Goal: Task Accomplishment & Management: Manage account settings

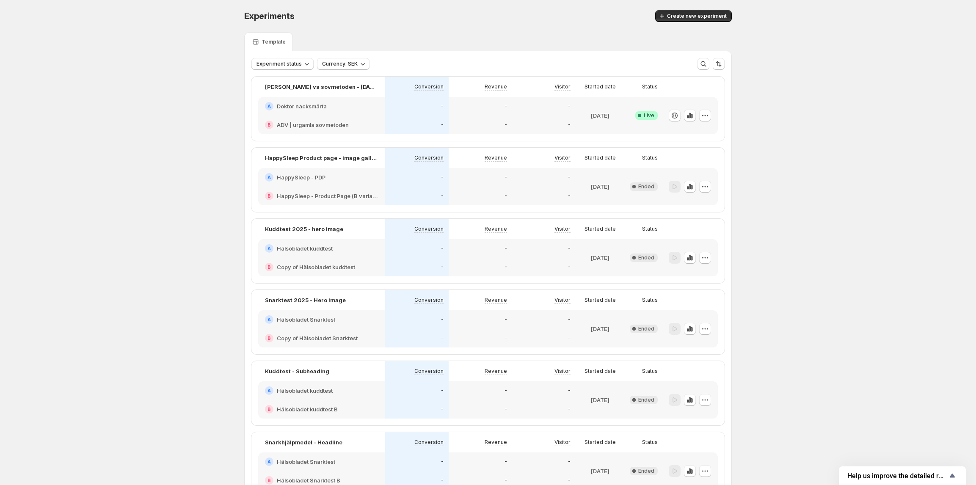
click at [463, 114] on div "-" at bounding box center [479, 106] width 63 height 19
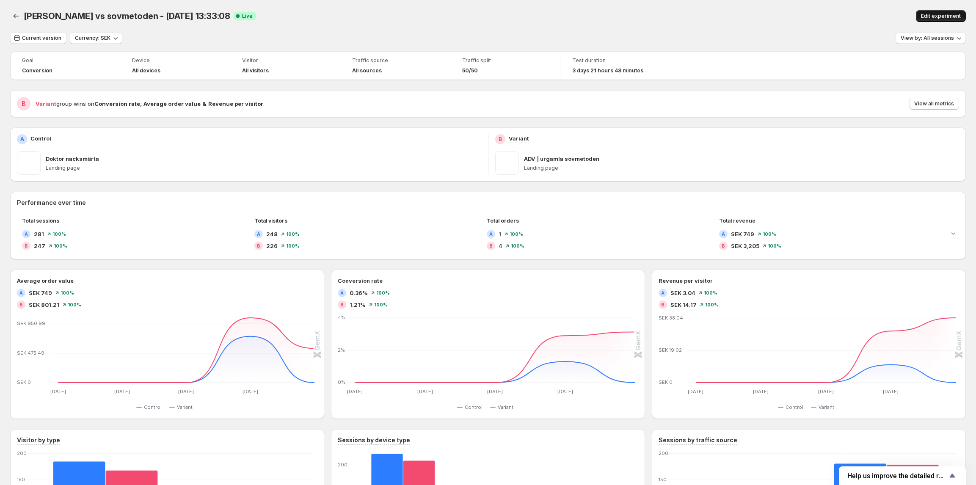
click at [958, 14] on span "Edit experiment" at bounding box center [941, 16] width 40 height 7
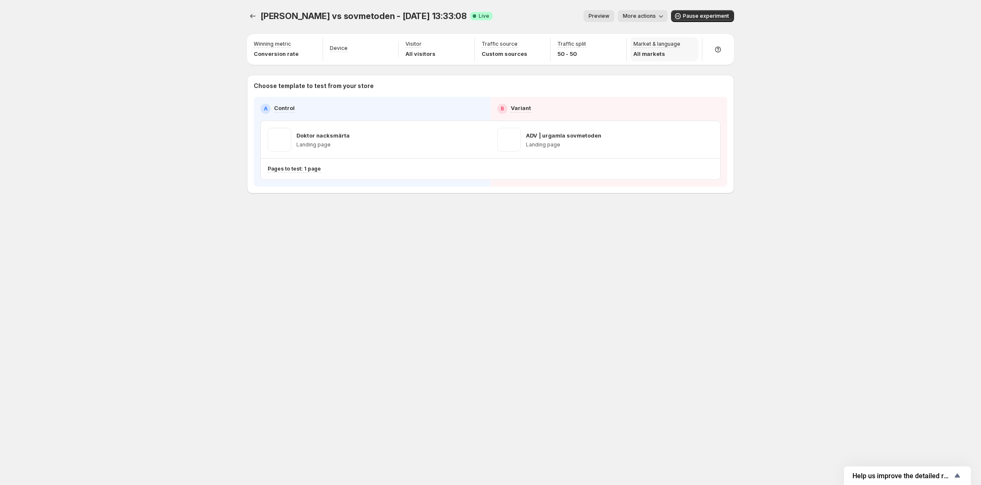
click at [664, 52] on p "All markets" at bounding box center [657, 53] width 47 height 8
click at [662, 55] on p "Deutschland" at bounding box center [659, 53] width 51 height 8
click at [662, 54] on p "Deutschland" at bounding box center [659, 53] width 51 height 8
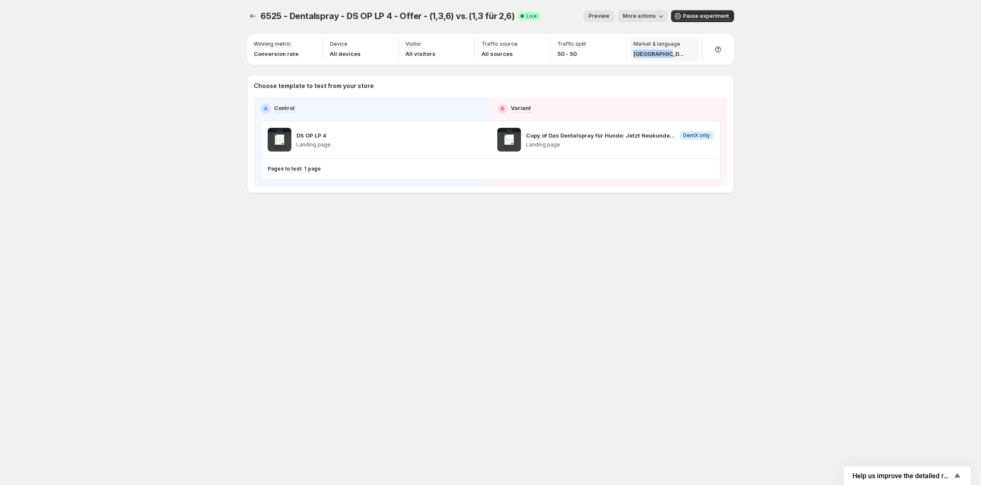
click at [662, 54] on p "Deutschland" at bounding box center [659, 53] width 51 height 8
click at [666, 46] on p "Market & language" at bounding box center [657, 44] width 47 height 7
click at [655, 18] on span "More actions" at bounding box center [639, 16] width 33 height 7
click at [246, 11] on div "6525 - Dentalspray - DS OP LP 4 - Offer - (1,3,6) vs. (1,3 für 2,6). This page …" at bounding box center [491, 119] width 508 height 239
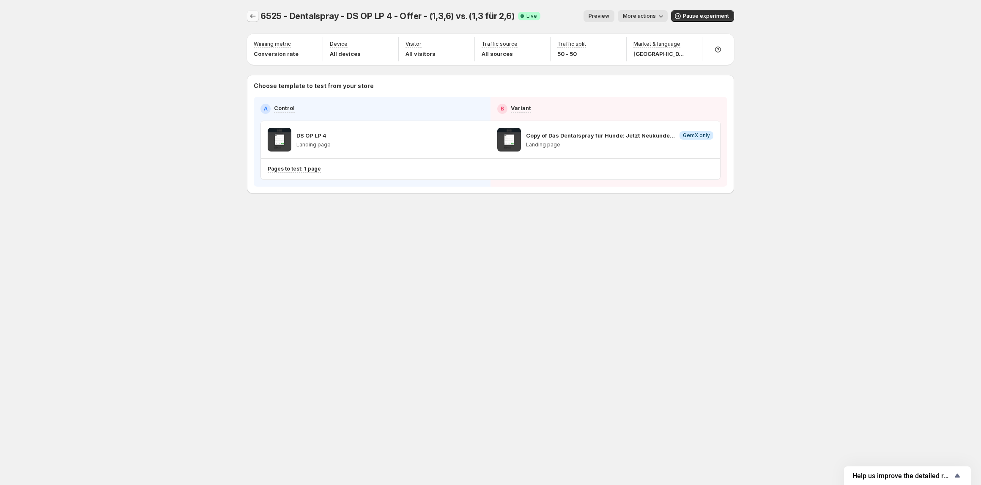
click at [253, 14] on icon "Experiments" at bounding box center [253, 16] width 8 height 8
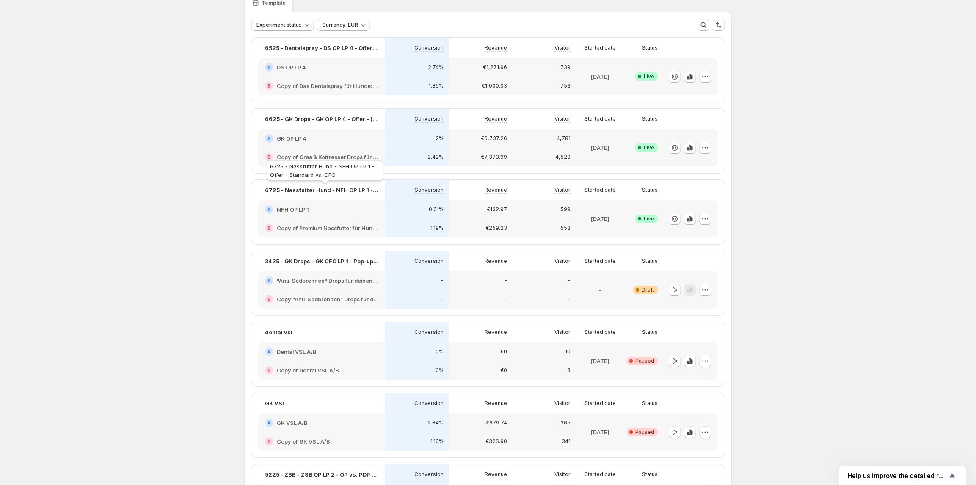
scroll to position [56, 0]
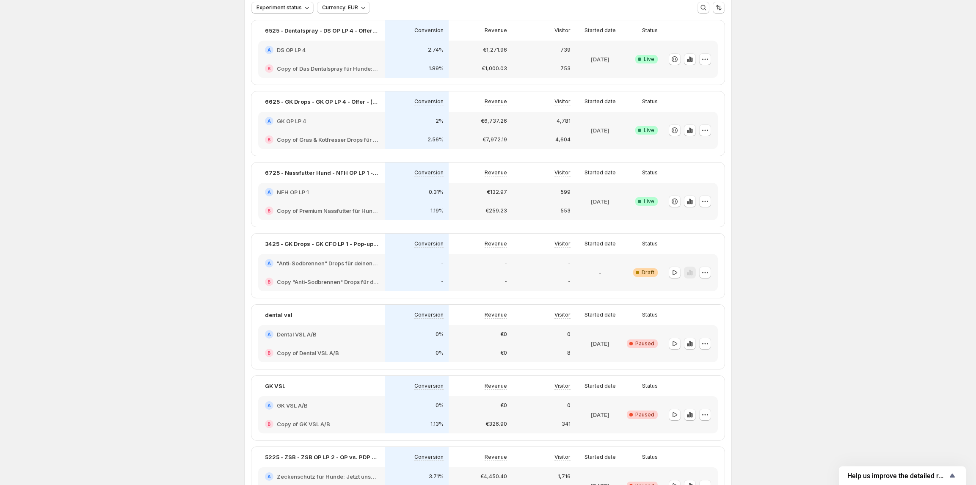
click at [329, 206] on h2 "Copy of Premium Nassfutter für Hunde: Jetzt Neukunden Deal sichern!" at bounding box center [328, 210] width 102 height 8
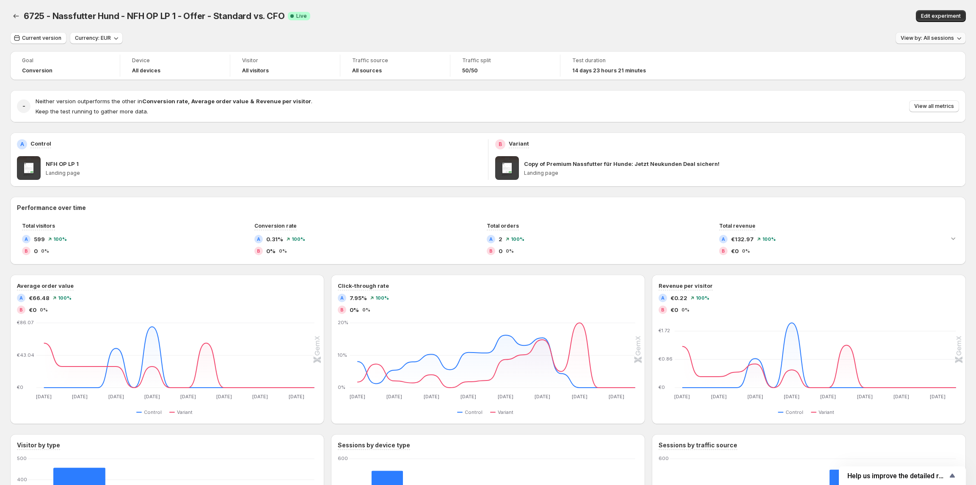
click at [938, 41] on button "View by: All sessions" at bounding box center [930, 38] width 70 height 12
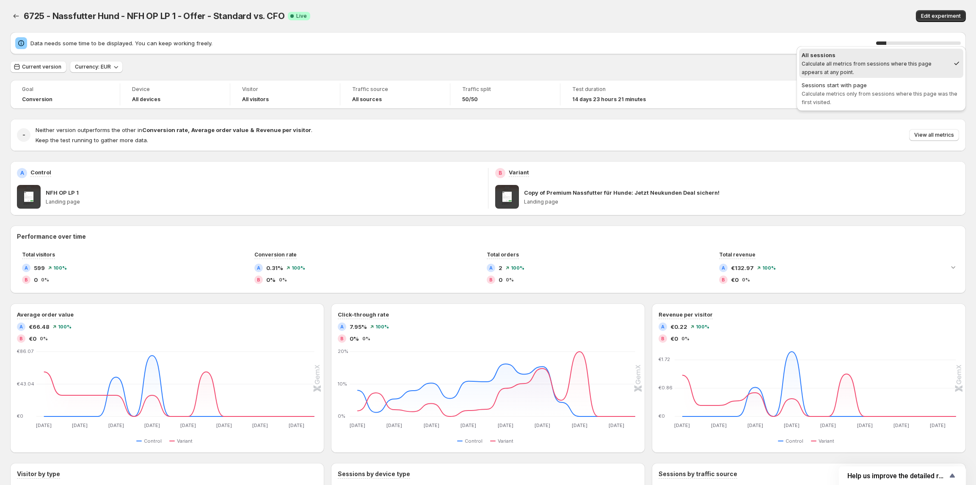
drag, startPoint x: 833, startPoint y: 26, endPoint x: 939, endPoint y: 25, distance: 106.6
click at [838, 26] on div "6725 - Nassfutter Hund - NFH OP LP 1 - Offer - Standard vs. CFO. This page is r…" at bounding box center [487, 16] width 955 height 32
click at [941, 17] on span "Edit experiment" at bounding box center [941, 16] width 40 height 7
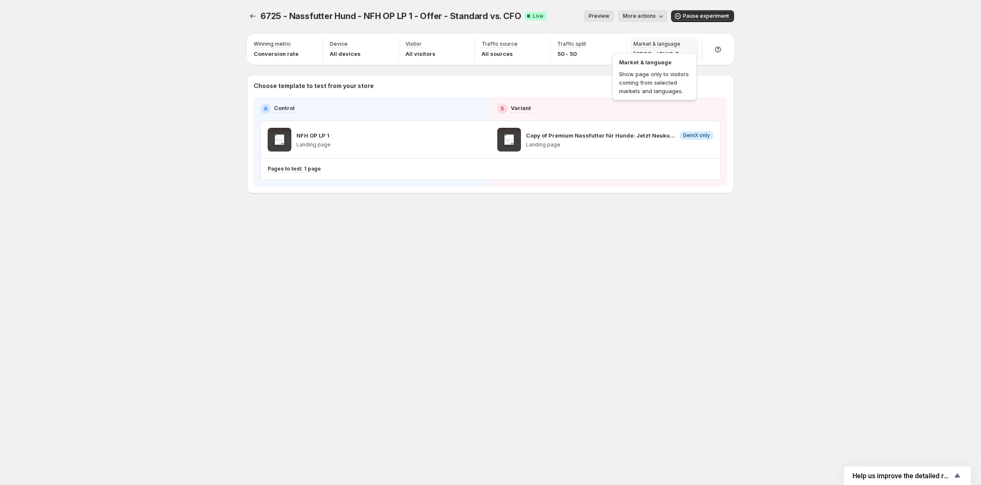
click at [672, 42] on p "Market & language" at bounding box center [657, 44] width 47 height 7
click at [250, 12] on icon "Experiments" at bounding box center [253, 16] width 8 height 8
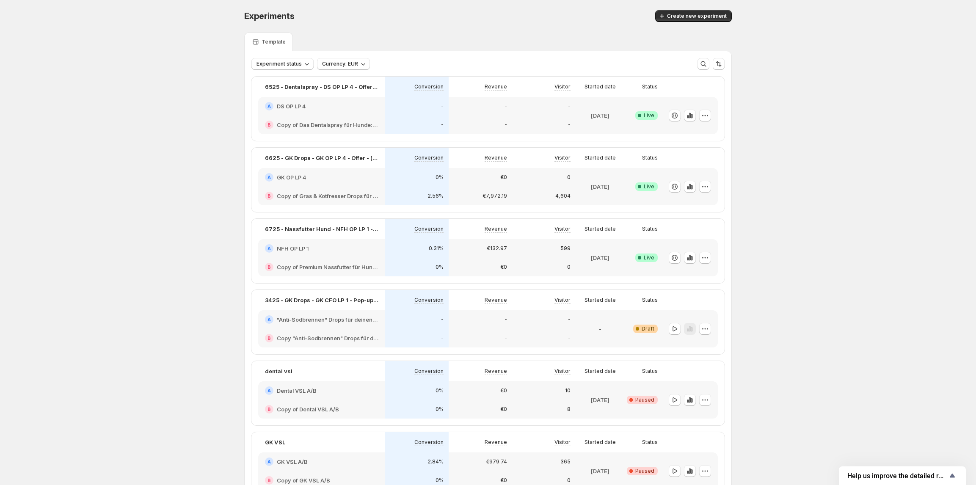
scroll to position [113, 0]
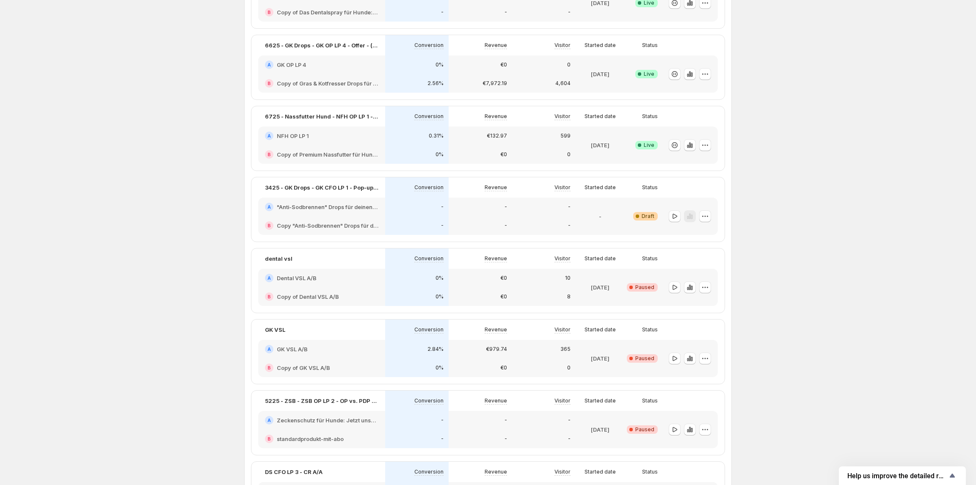
click at [492, 220] on div "-" at bounding box center [479, 225] width 63 height 19
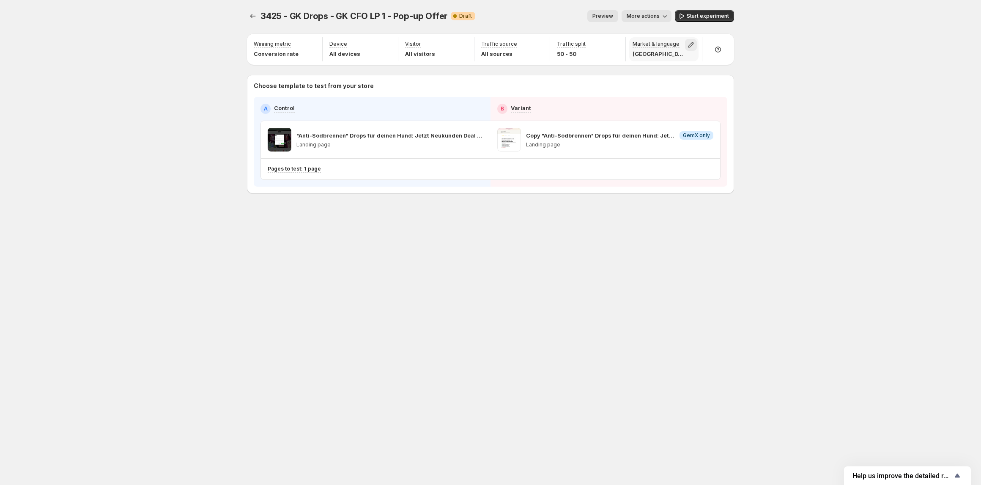
click at [687, 41] on icon "button" at bounding box center [691, 45] width 8 height 8
click at [589, 84] on span "International" at bounding box center [594, 83] width 36 height 8
click at [604, 65] on span "Deutschland" at bounding box center [605, 64] width 58 height 8
click at [604, 64] on span "Deutschland" at bounding box center [605, 64] width 58 height 8
click at [531, 242] on div "3425 - GK Drops - GK CFO LP 1 - Pop-up Offer. This page is ready 3425 - GK Drop…" at bounding box center [491, 242] width 508 height 485
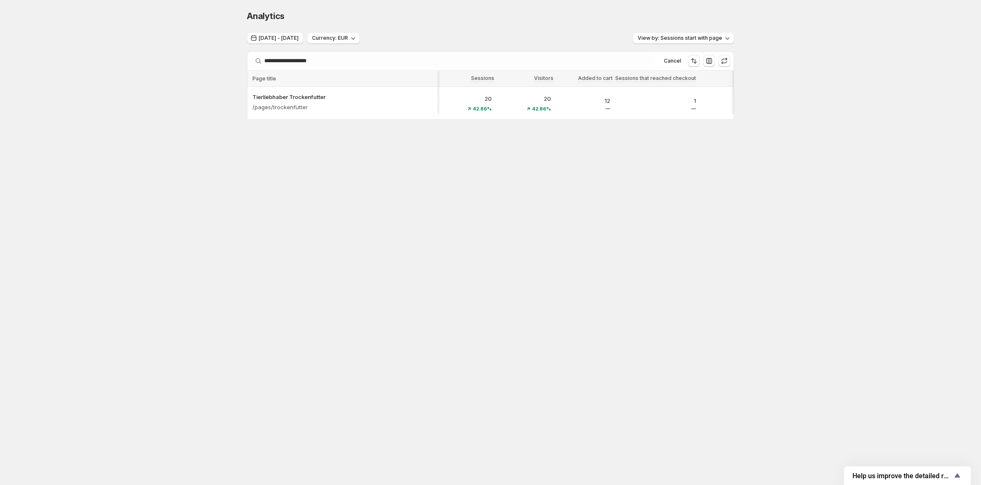
scroll to position [0, 24]
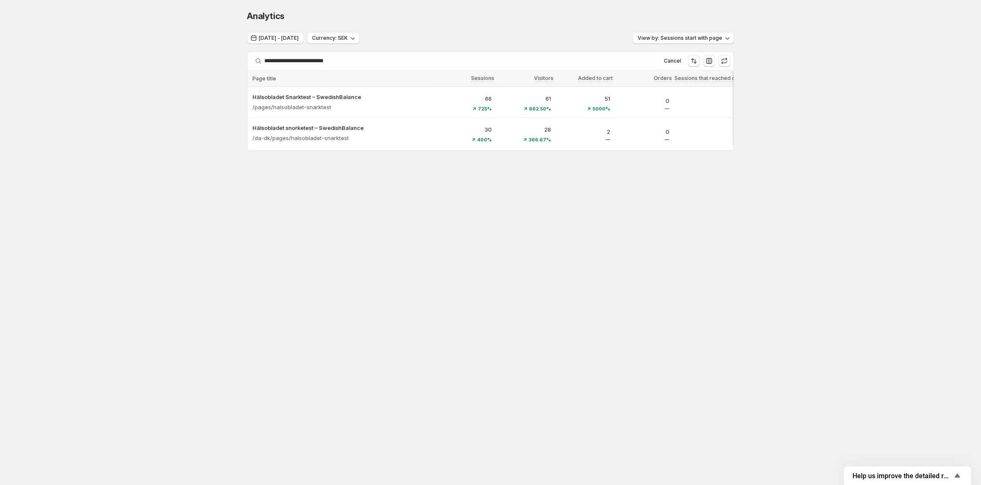
drag, startPoint x: 554, startPoint y: 155, endPoint x: 693, endPoint y: 155, distance: 138.8
click at [695, 153] on div "**********" at bounding box center [491, 98] width 508 height 196
drag, startPoint x: 442, startPoint y: 202, endPoint x: 456, endPoint y: 165, distance: 40.2
click at [441, 202] on body "**********" at bounding box center [490, 242] width 981 height 485
click at [292, 222] on body "**********" at bounding box center [490, 242] width 981 height 485
